Goal: Transaction & Acquisition: Purchase product/service

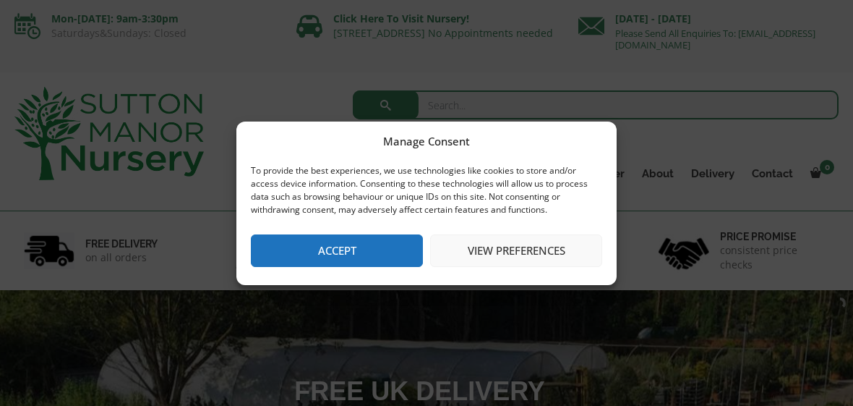
click at [377, 245] on button "Accept" at bounding box center [337, 250] width 172 height 33
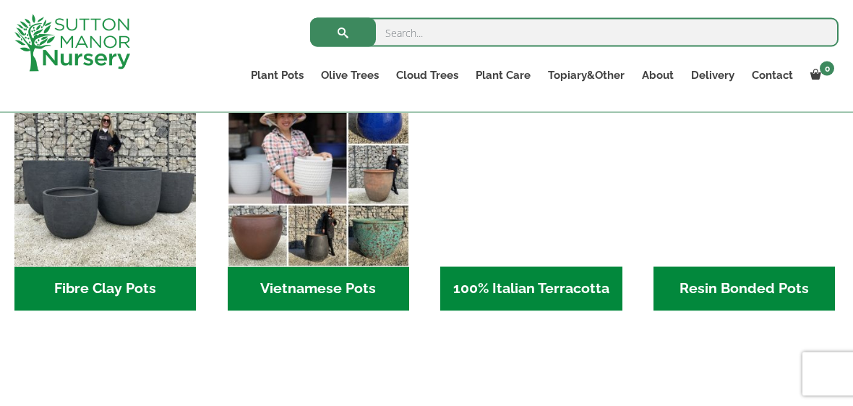
scroll to position [503, 0]
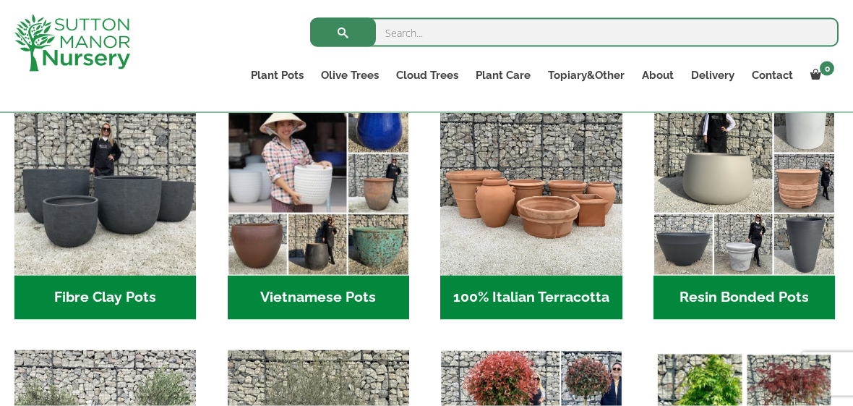
click at [127, 307] on h2 "Fibre Clay Pots (3)" at bounding box center [105, 298] width 182 height 45
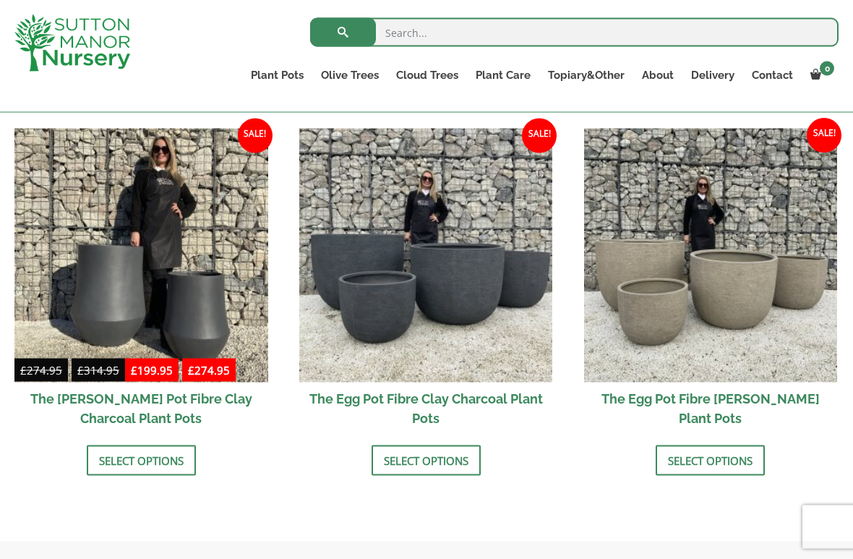
scroll to position [454, 0]
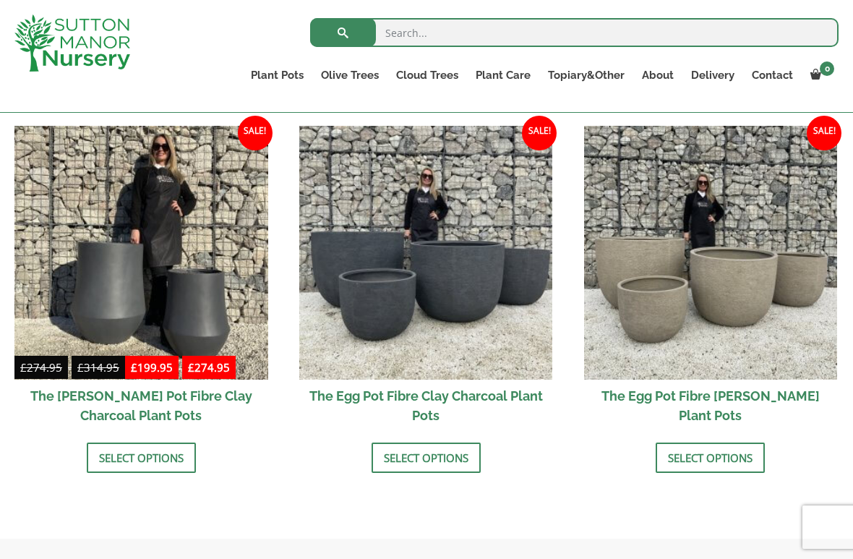
click at [478, 310] on img at bounding box center [426, 253] width 254 height 254
